Goal: Check status

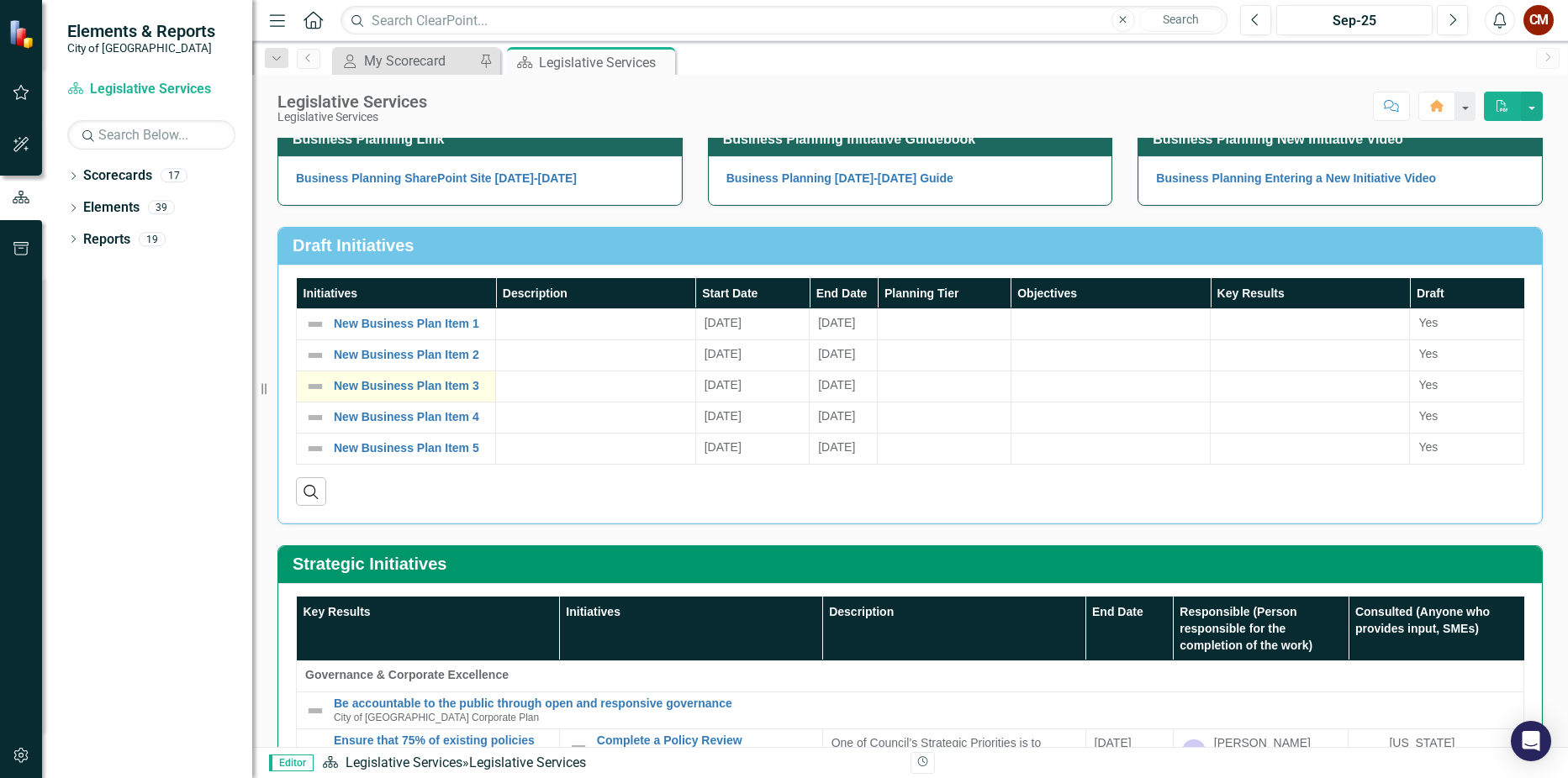
scroll to position [253, 0]
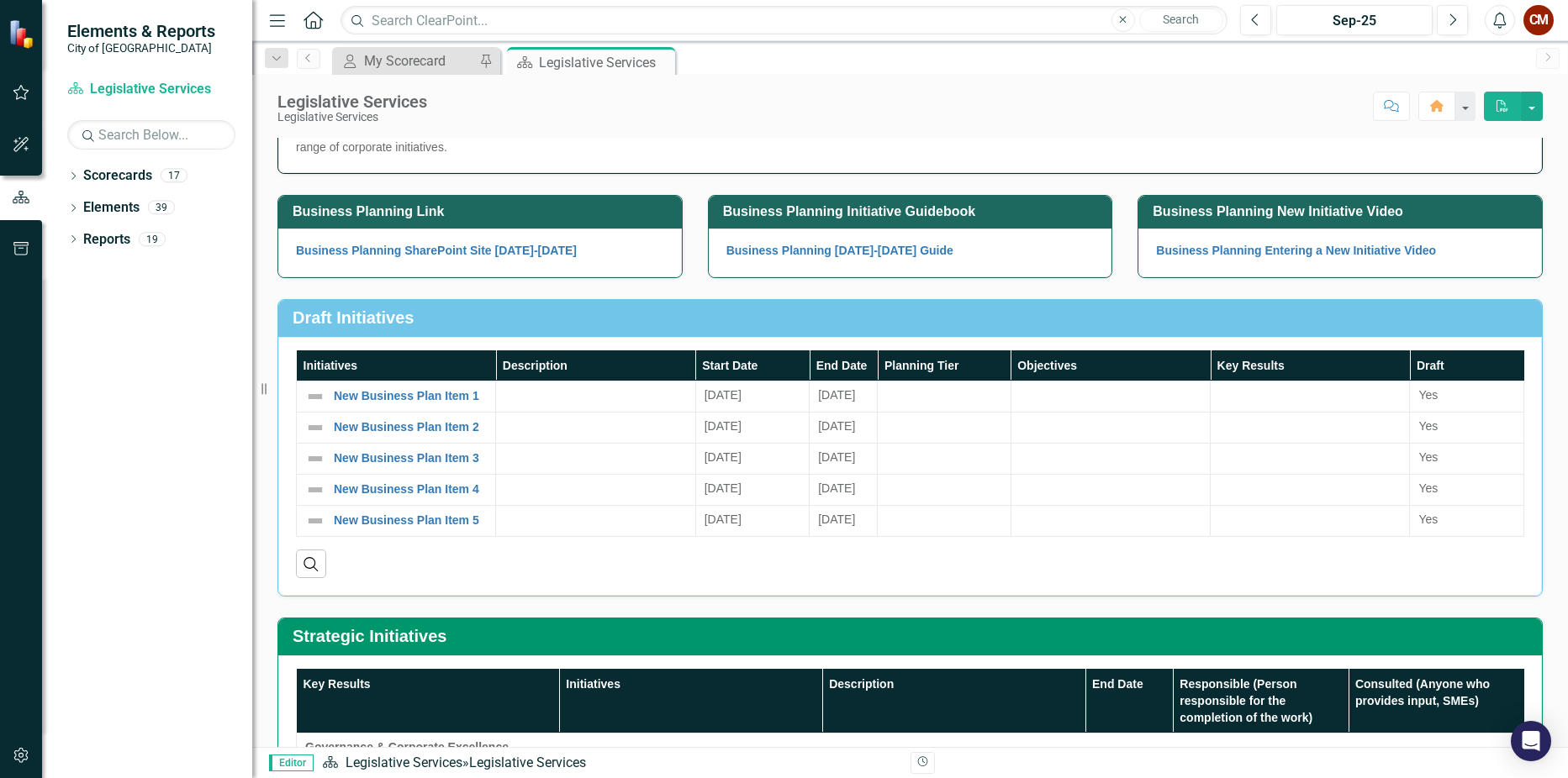
click at [567, 79] on div "Legislative Services Legislative Services Score: N/A Sep-25 Completed Comment H…" at bounding box center [911, 100] width 1316 height 50
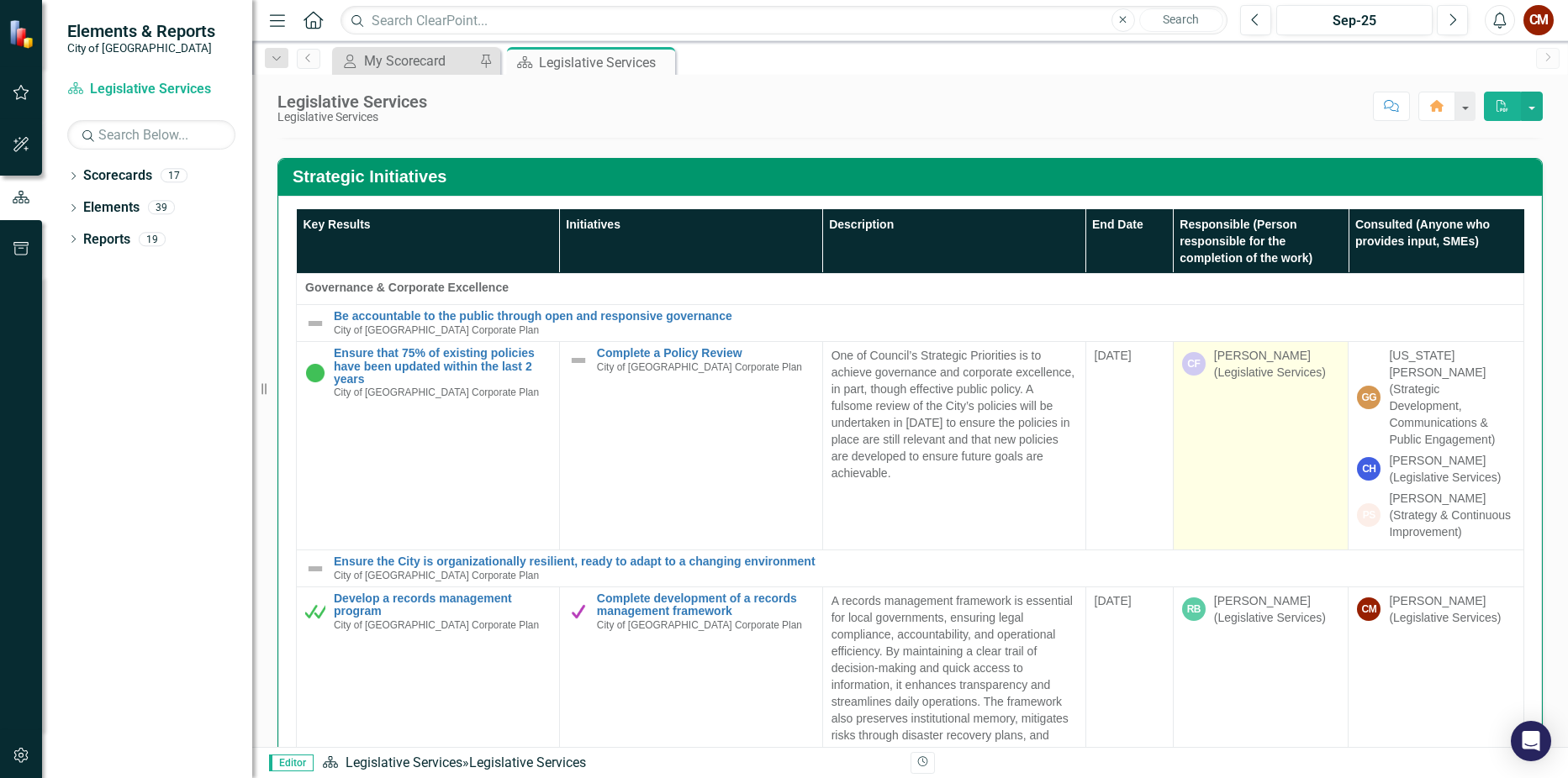
scroll to position [672, 0]
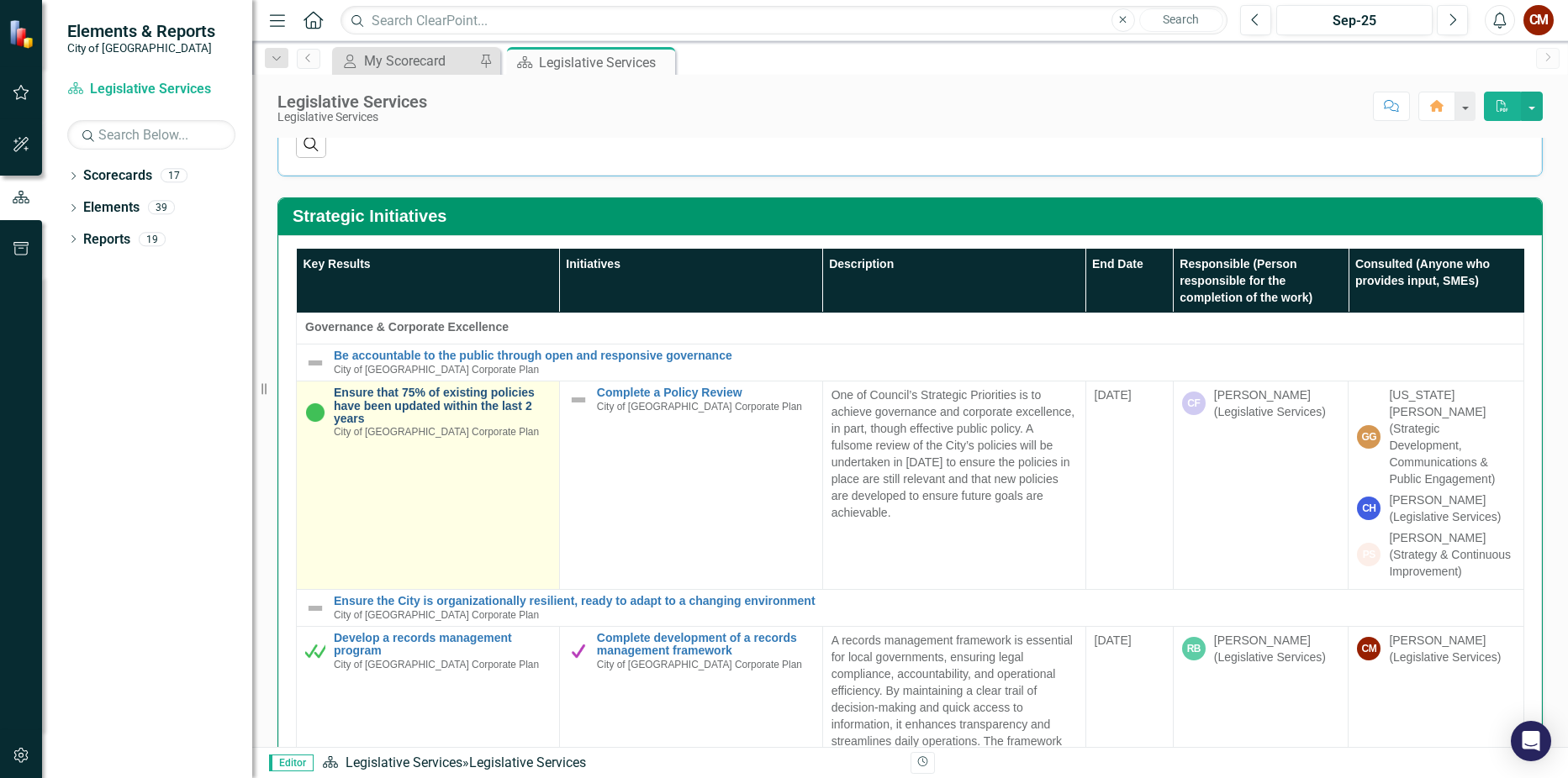
click at [385, 393] on link "Ensure that 75% of existing policies have been updated within the last 2 years" at bounding box center [442, 405] width 217 height 38
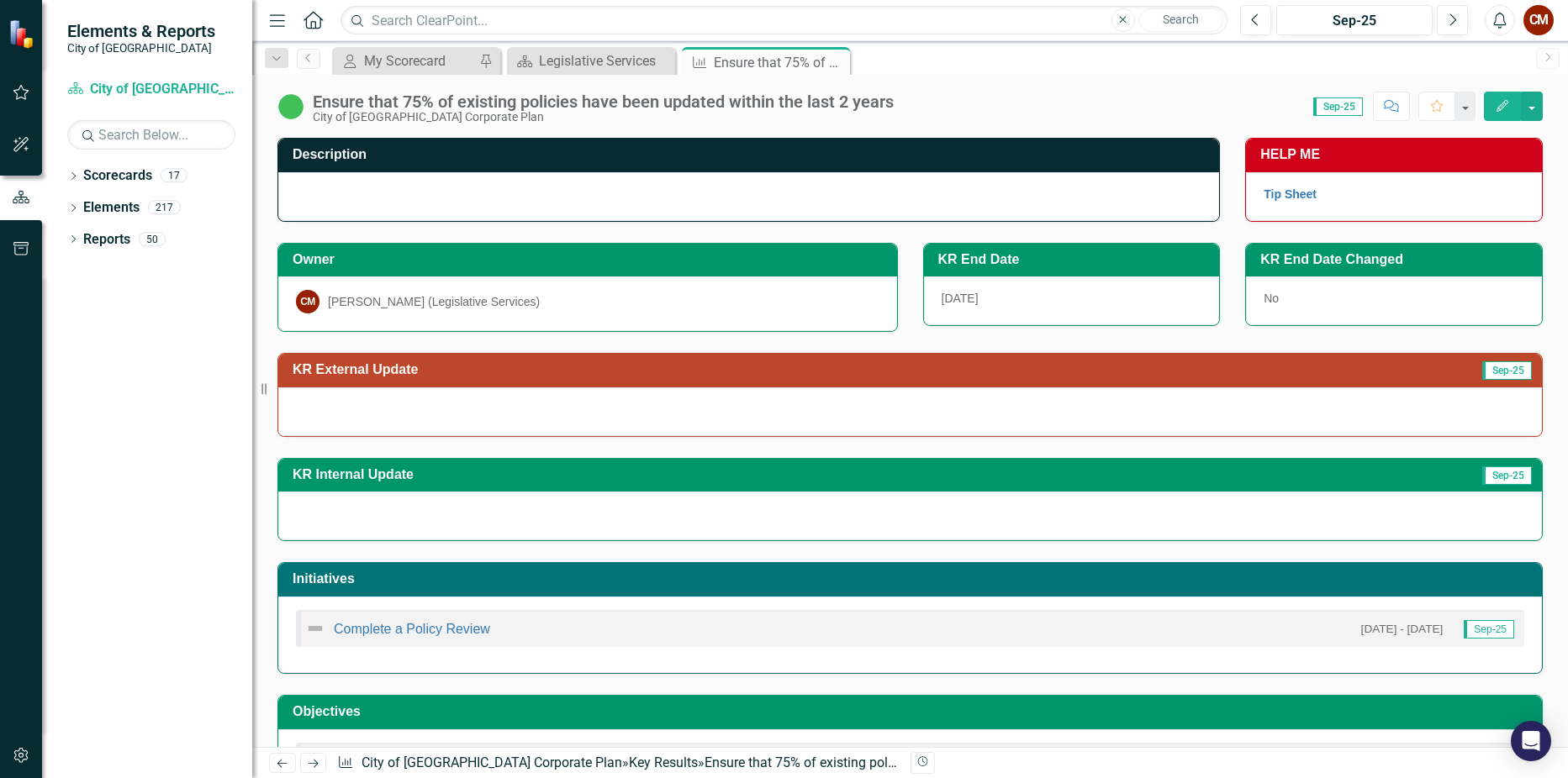
click at [1345, 110] on span "Sep-25" at bounding box center [1338, 107] width 50 height 19
click at [1354, 107] on span "Sep-25" at bounding box center [1338, 107] width 50 height 19
click at [1324, 106] on span "Sep-25" at bounding box center [1338, 107] width 50 height 19
click at [1320, 103] on span "Sep-25" at bounding box center [1338, 107] width 50 height 19
click at [1531, 105] on button "button" at bounding box center [1532, 106] width 22 height 29
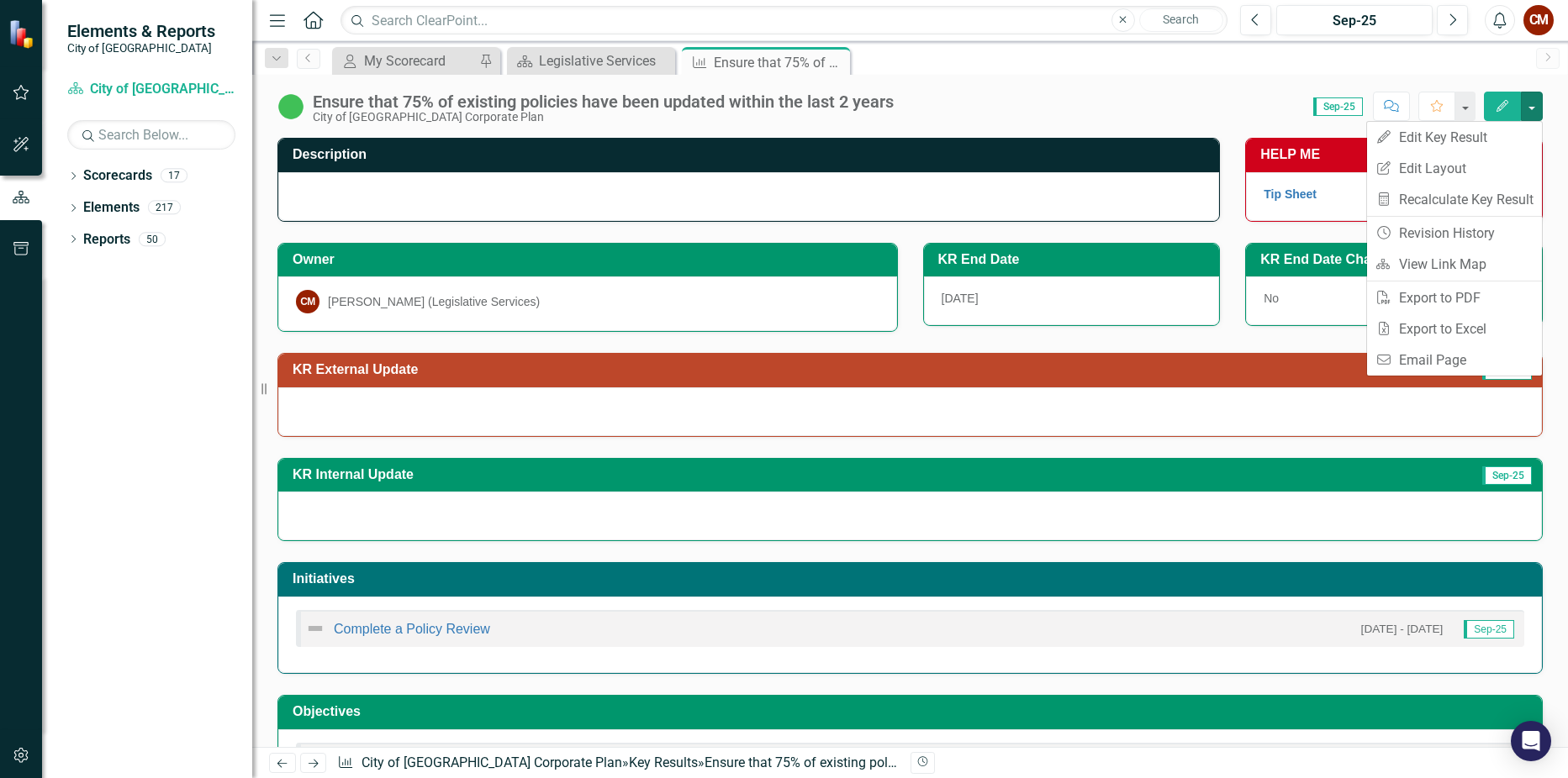
click at [1209, 104] on div "Score: 0.00 Sep-25 Completed Comment Favorite Edit" at bounding box center [1222, 105] width 641 height 28
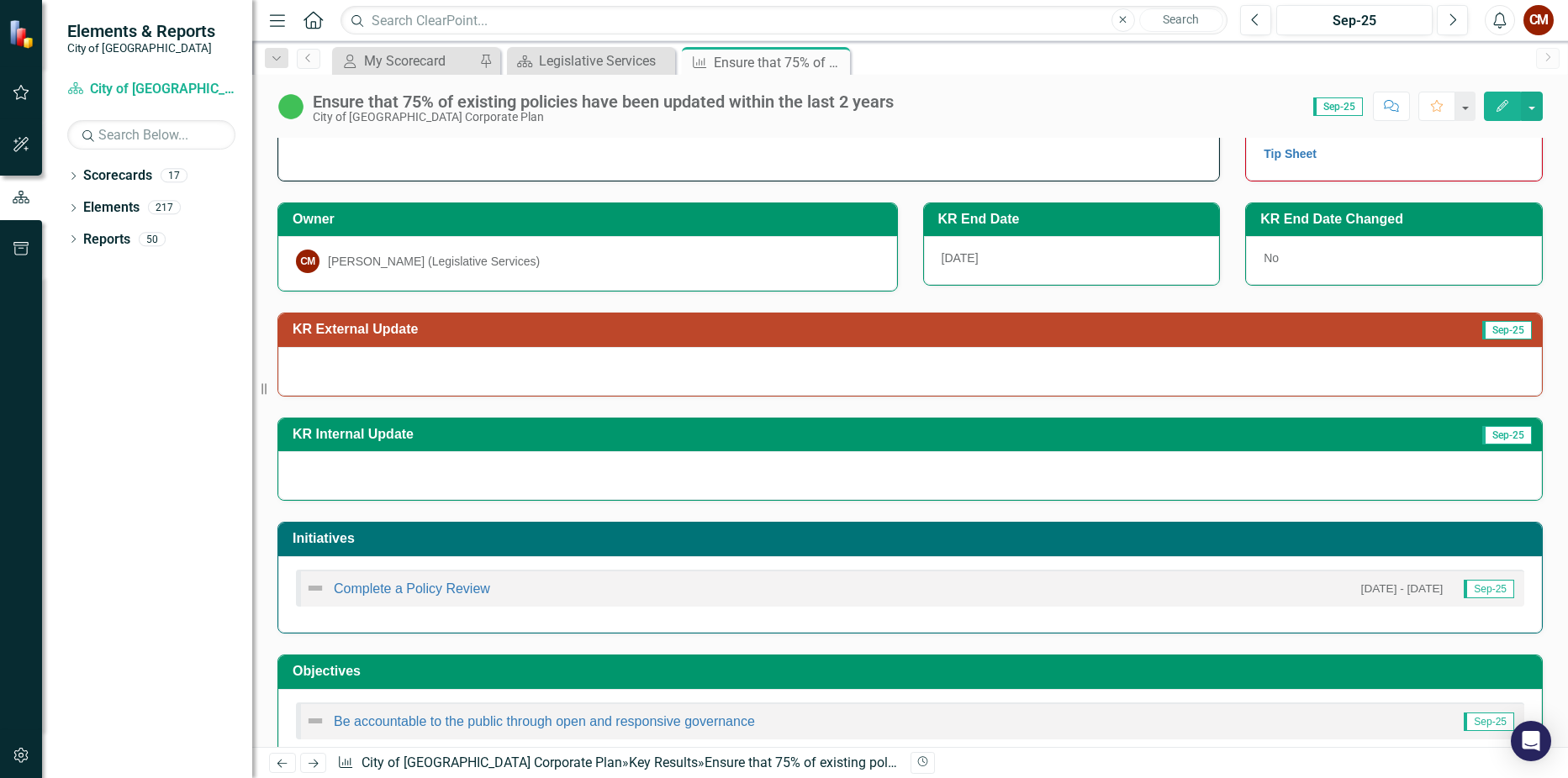
scroll to position [77, 0]
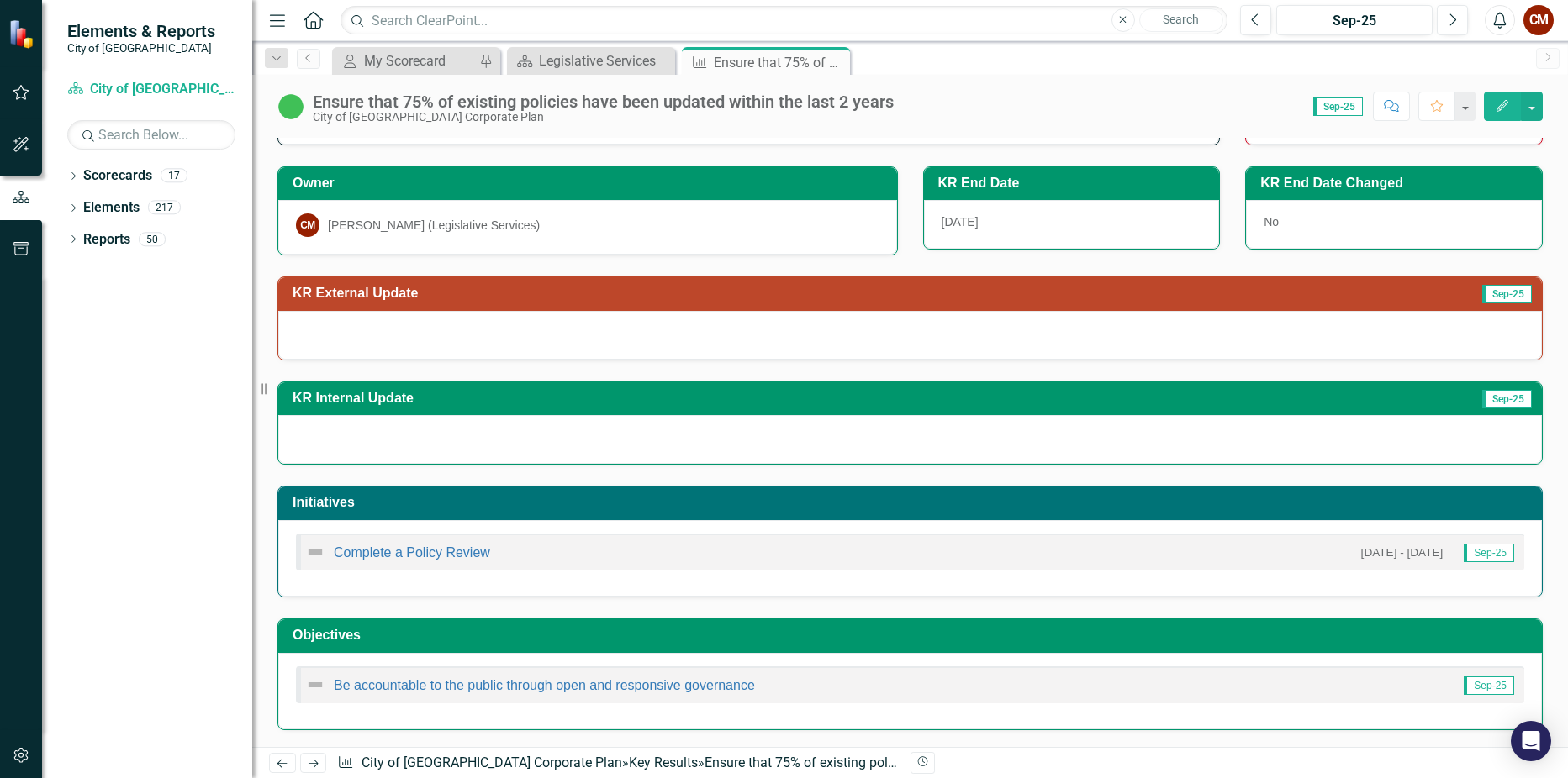
click at [1493, 288] on span "Sep-25" at bounding box center [1507, 294] width 50 height 19
click at [1492, 296] on span "Sep-25" at bounding box center [1507, 294] width 50 height 19
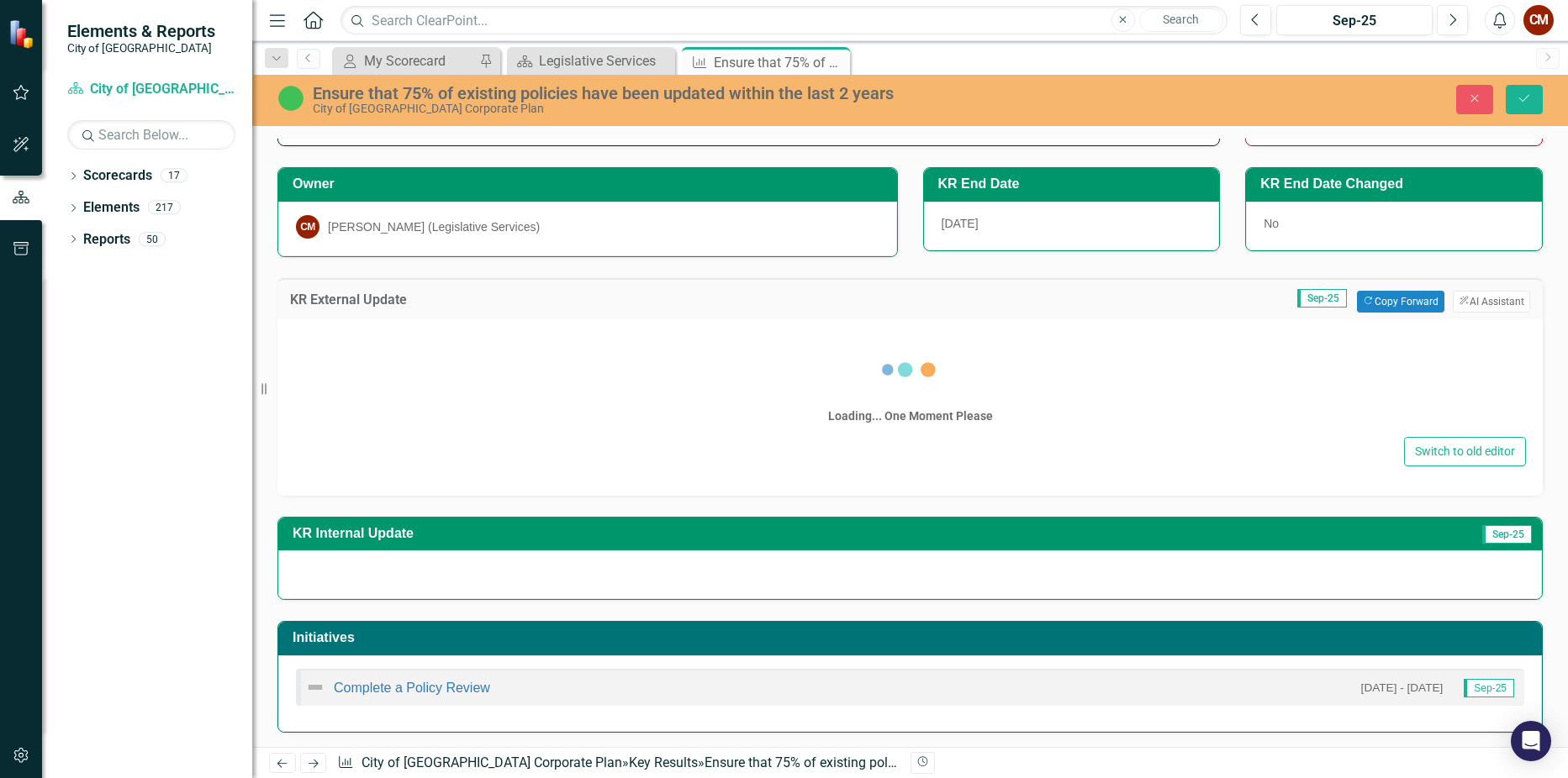
click at [1492, 296] on button "ClearPoint AI AI Assistant" at bounding box center [1491, 302] width 78 height 22
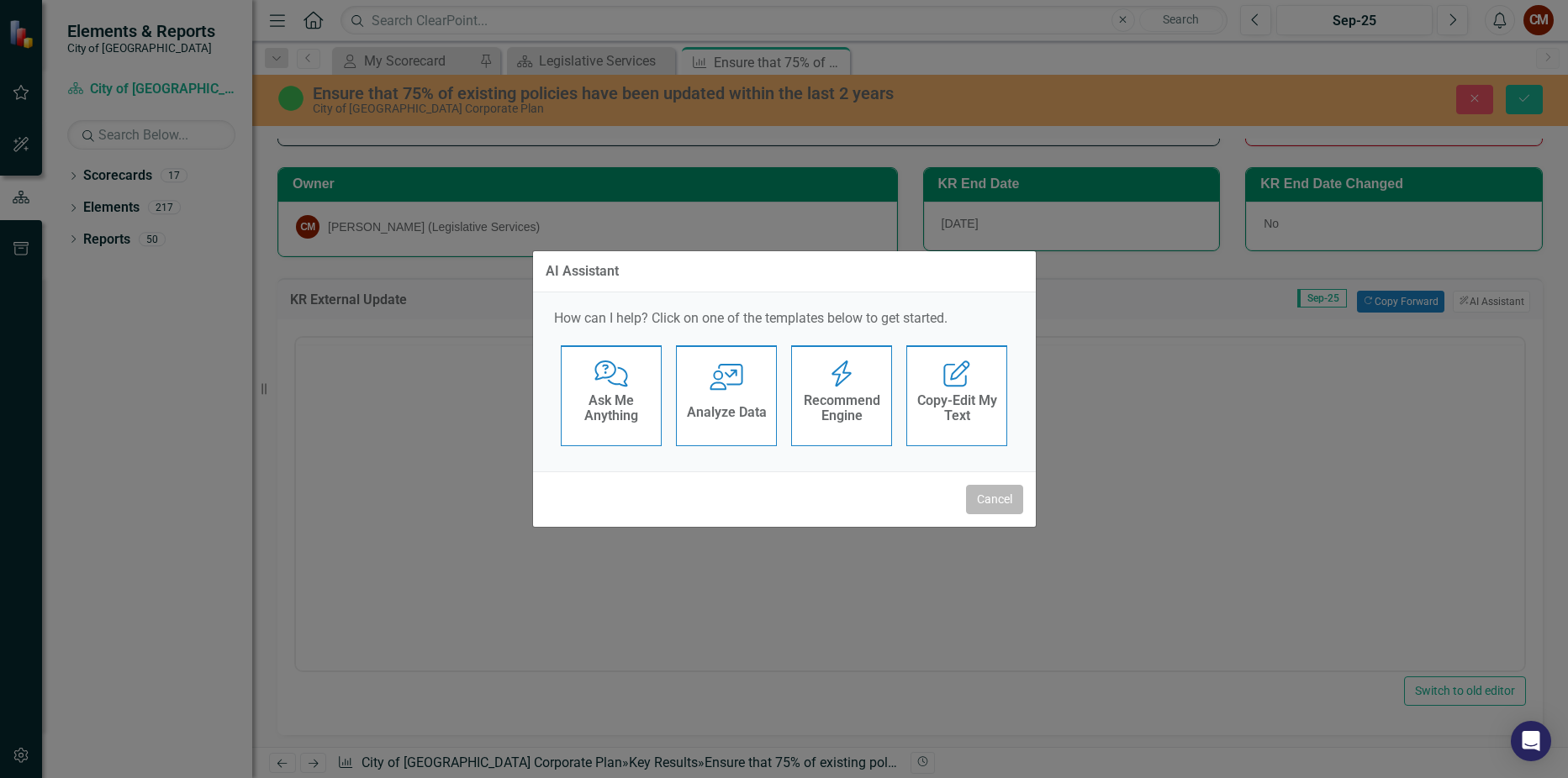
click at [1005, 508] on button "Cancel" at bounding box center [994, 499] width 57 height 29
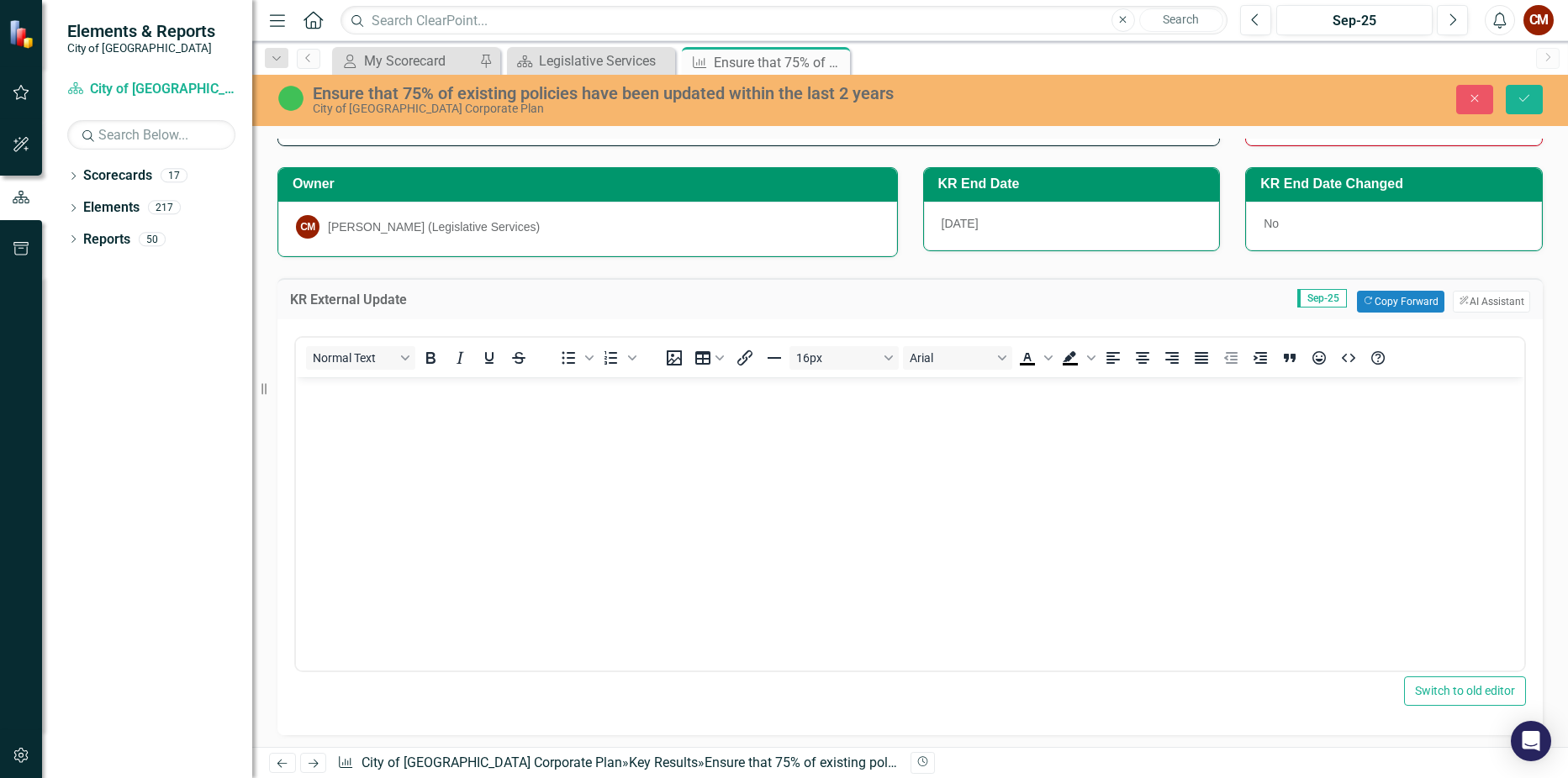
scroll to position [0, 0]
click at [1477, 87] on button "Close" at bounding box center [1474, 99] width 37 height 29
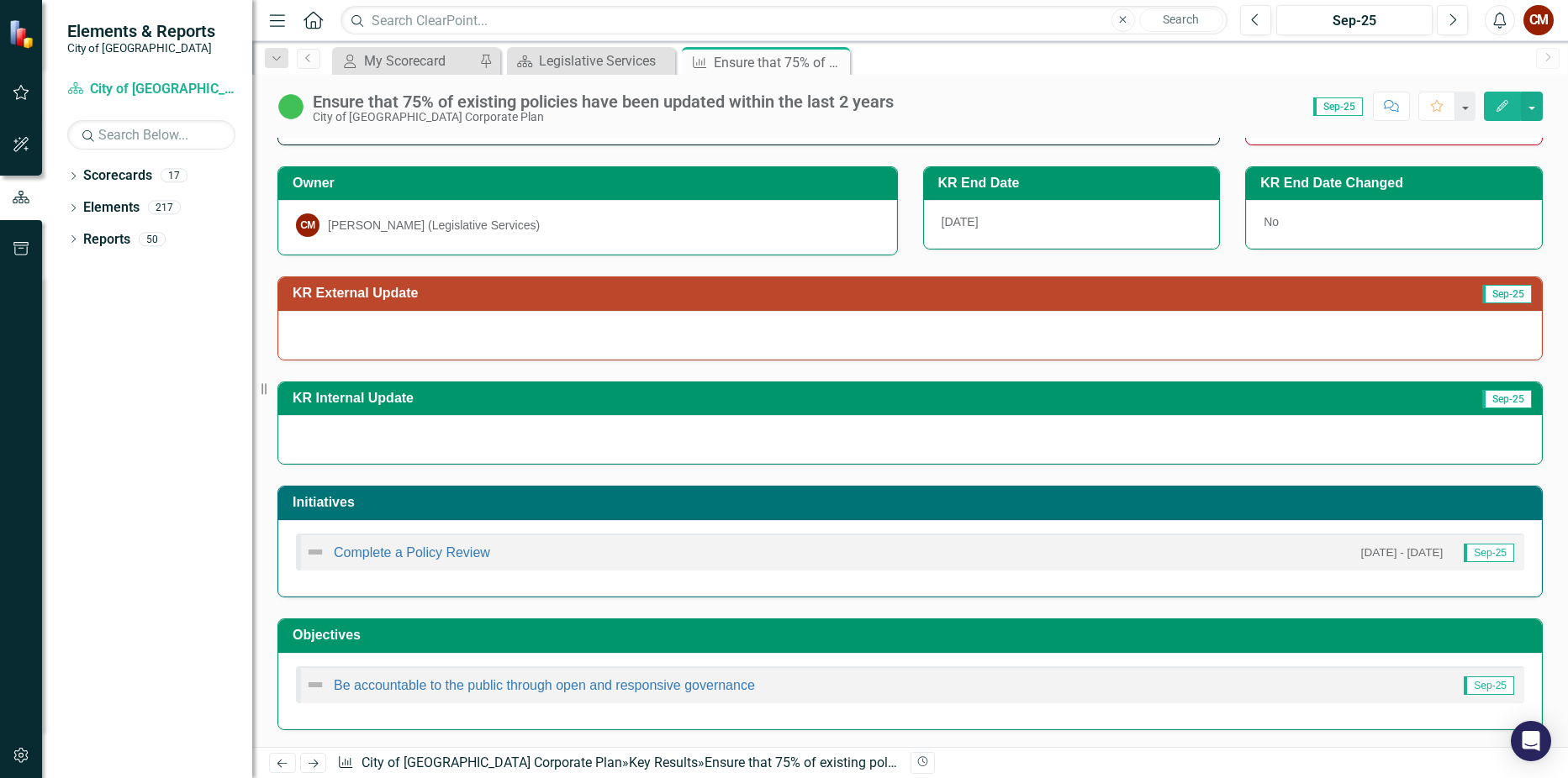
click at [358, 223] on div "[PERSON_NAME] (Legislative Services)" at bounding box center [434, 225] width 212 height 17
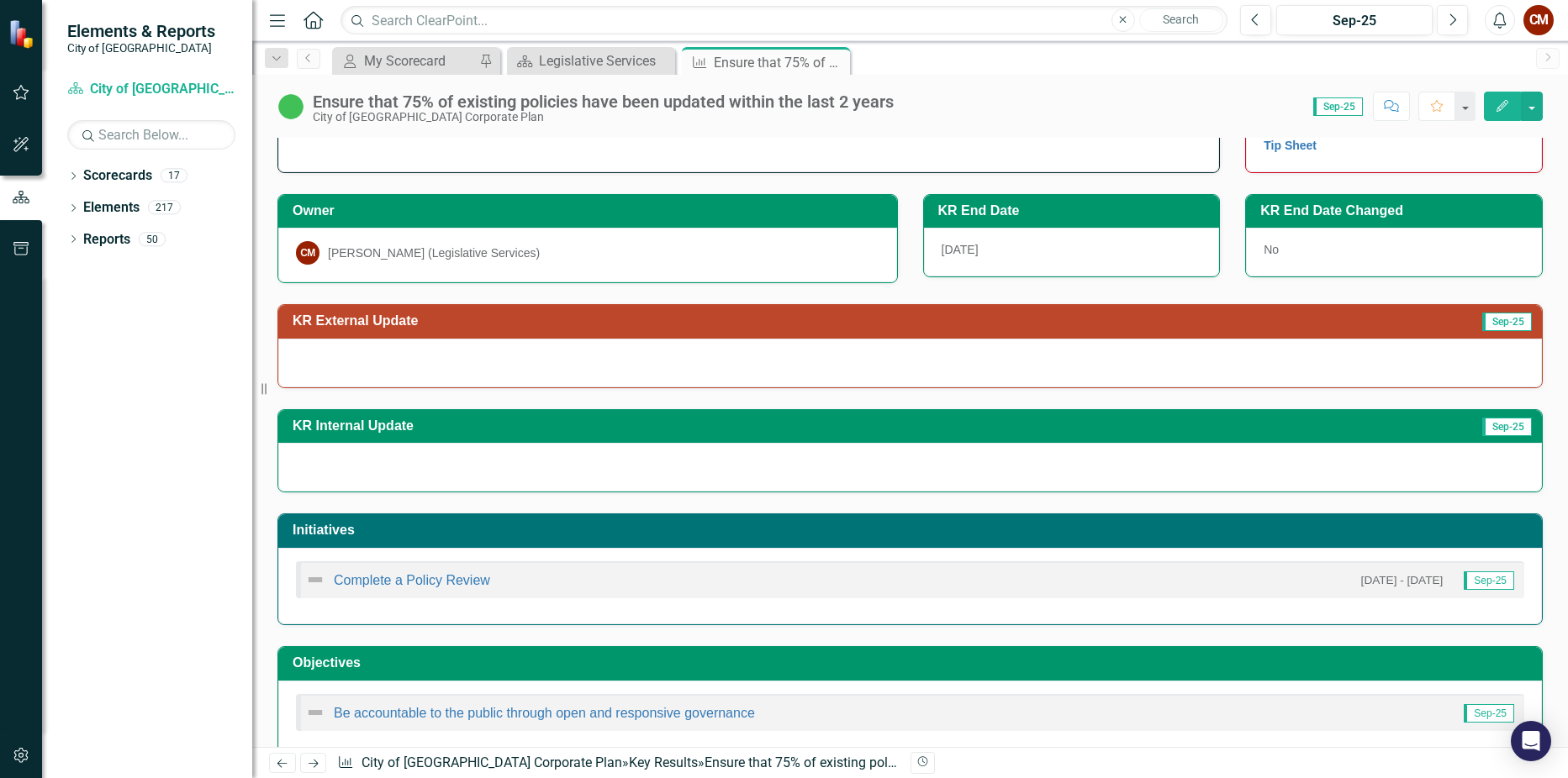
scroll to position [77, 0]
